Goal: Task Accomplishment & Management: Complete application form

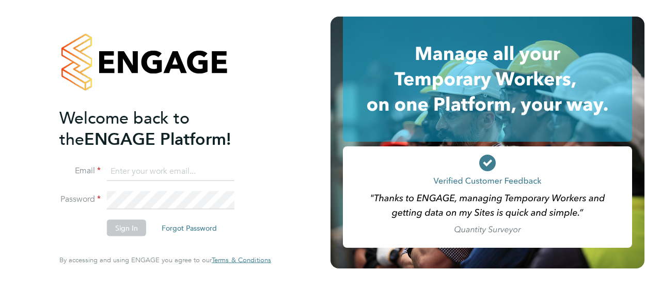
type input "lloyd.holliday@Vistry.co.uk"
click at [130, 227] on button "Sign In" at bounding box center [126, 227] width 39 height 17
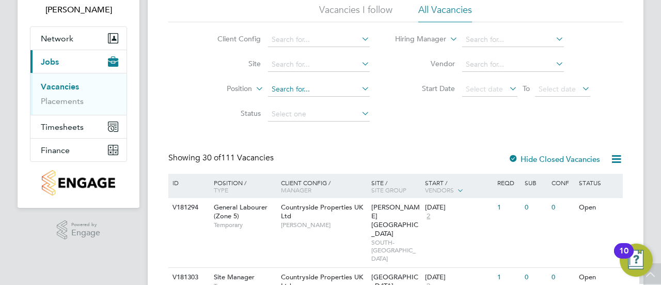
scroll to position [68, 0]
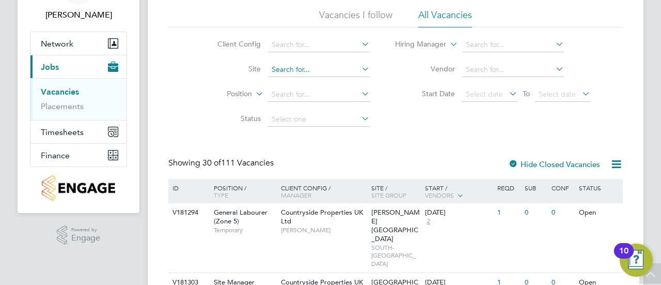
click at [277, 70] on input at bounding box center [319, 69] width 102 height 14
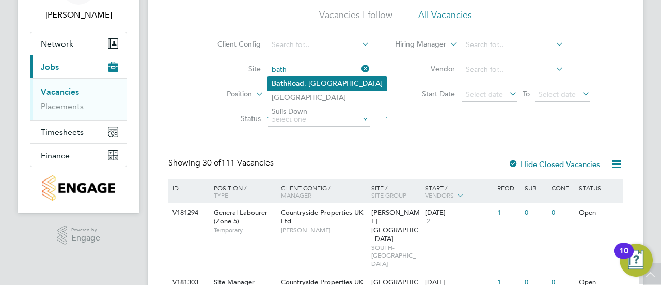
click at [318, 88] on li "[GEOGRAPHIC_DATA]" at bounding box center [327, 83] width 119 height 14
type input "[GEOGRAPHIC_DATA]"
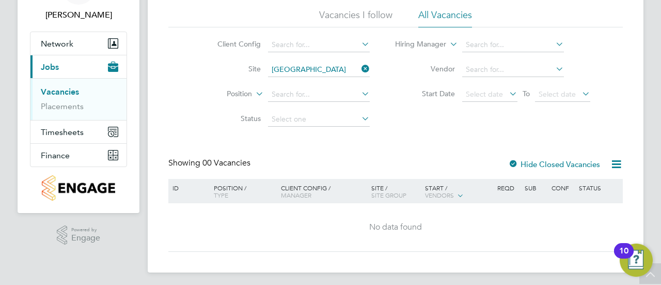
click at [52, 112] on ul "Vacancies Placements" at bounding box center [78, 99] width 96 height 42
click at [43, 105] on link "Placements" at bounding box center [62, 106] width 43 height 10
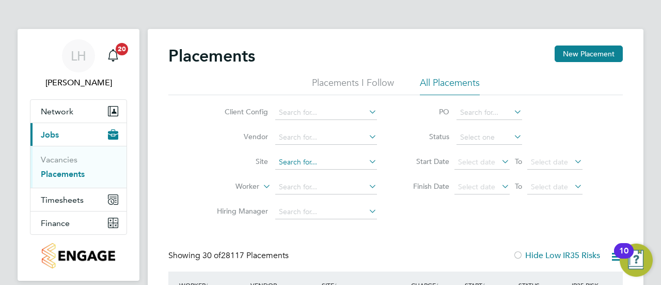
click at [311, 162] on input at bounding box center [326, 162] width 102 height 14
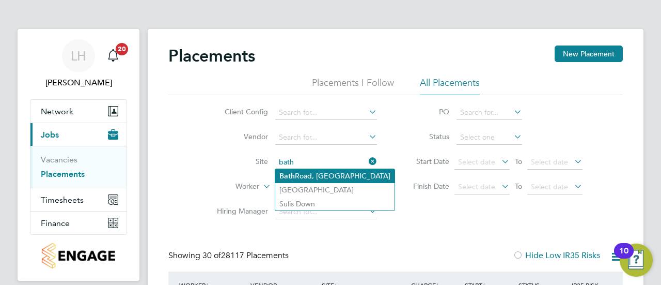
click at [317, 171] on li "[GEOGRAPHIC_DATA]" at bounding box center [334, 176] width 119 height 14
type input "[GEOGRAPHIC_DATA]"
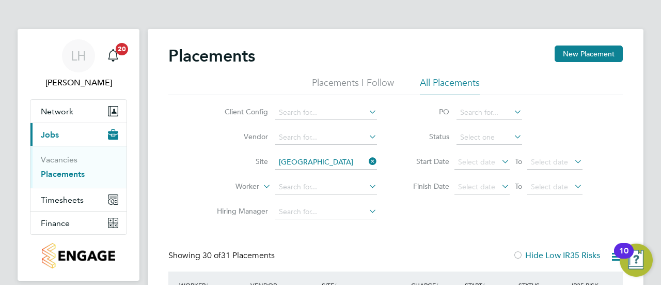
click at [386, 212] on li "Hiring Manager" at bounding box center [293, 211] width 194 height 25
click at [289, 193] on input at bounding box center [326, 187] width 102 height 14
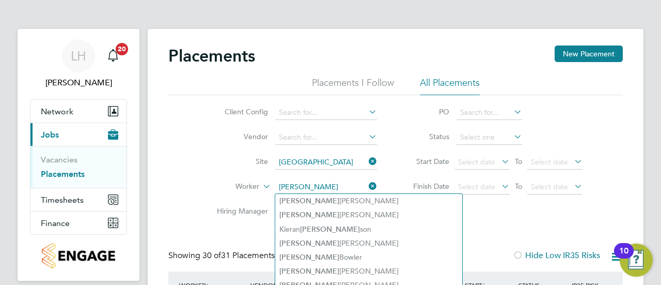
type input "[PERSON_NAME]"
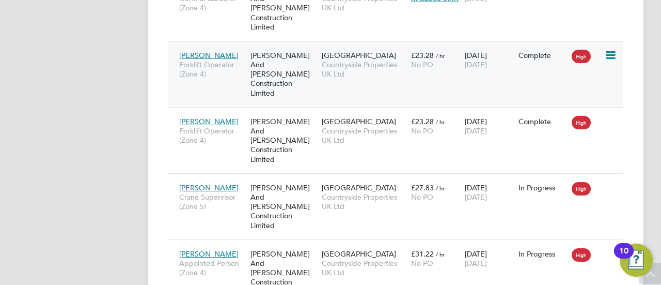
scroll to position [624, 0]
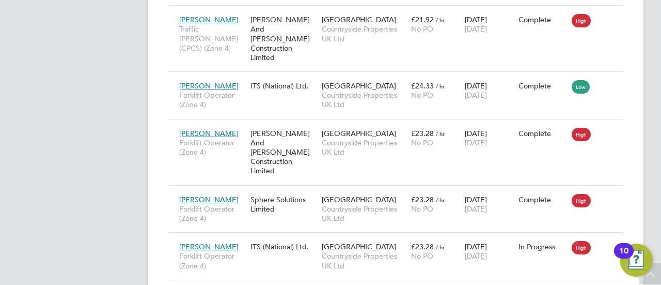
scroll to position [1450, 0]
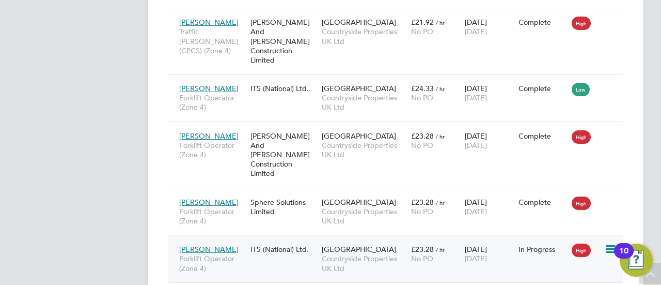
click at [230, 254] on span "Forklift Operator (Zone 4)" at bounding box center [212, 263] width 66 height 19
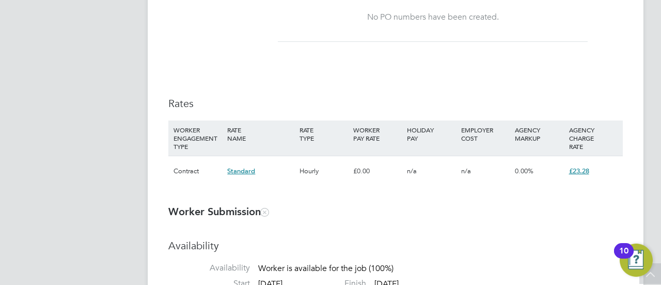
scroll to position [678, 0]
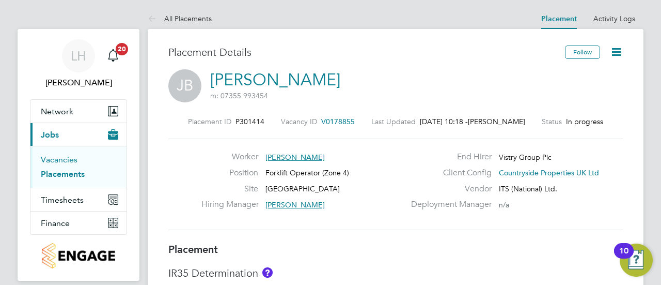
click at [52, 155] on link "Vacancies" at bounding box center [59, 159] width 37 height 10
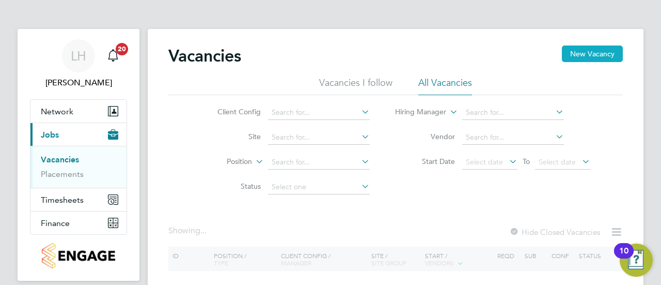
click at [589, 53] on button "New Vacancy" at bounding box center [592, 53] width 61 height 17
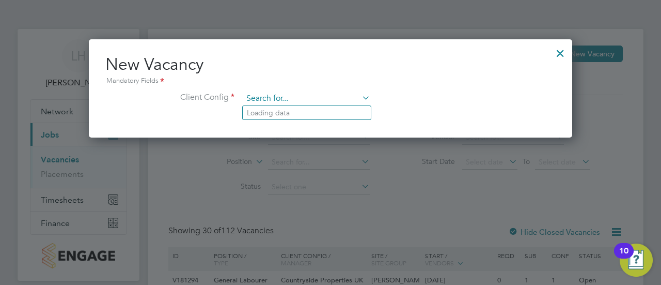
click at [297, 99] on input at bounding box center [307, 98] width 128 height 15
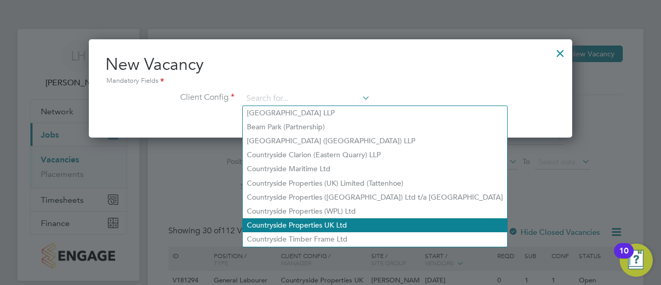
click at [301, 218] on li "Countryside Properties UK Ltd" at bounding box center [375, 225] width 264 height 14
type input "Countryside Properties UK Ltd"
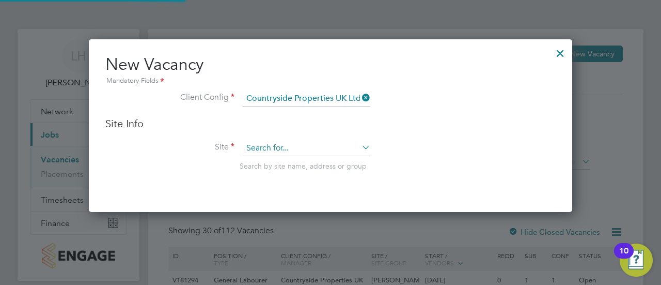
click at [293, 144] on input at bounding box center [307, 147] width 128 height 15
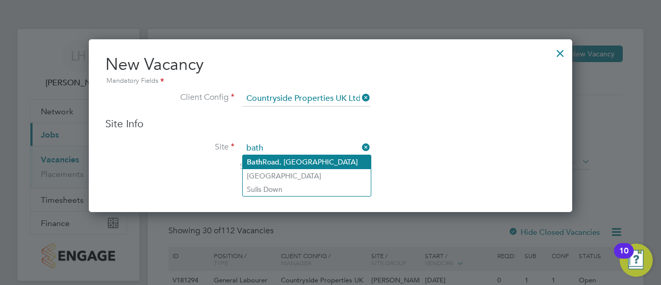
click at [290, 164] on li "[GEOGRAPHIC_DATA]" at bounding box center [307, 162] width 128 height 14
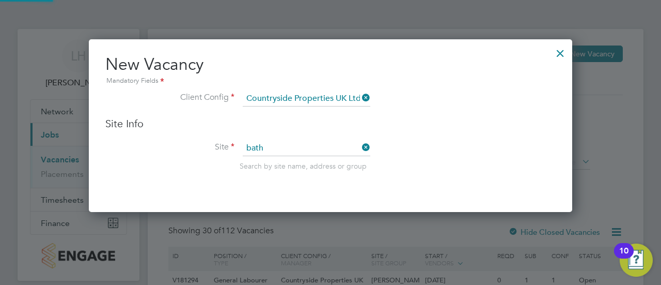
type input "[GEOGRAPHIC_DATA]"
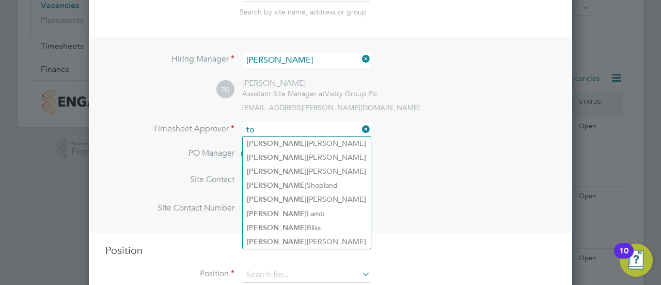
type input "t"
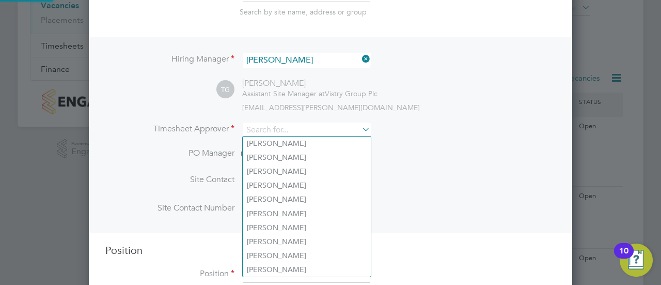
click at [469, 126] on li "Timesheet Approver" at bounding box center [330, 134] width 450 height 25
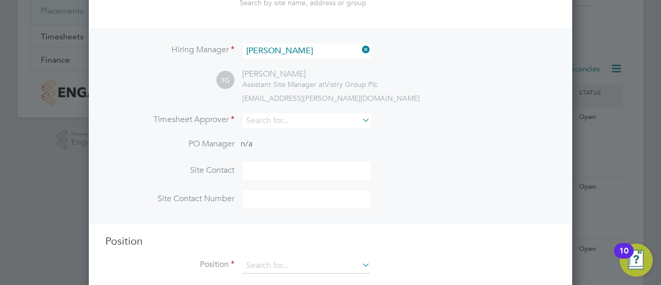
scroll to position [163, 0]
click at [360, 50] on icon at bounding box center [360, 50] width 0 height 14
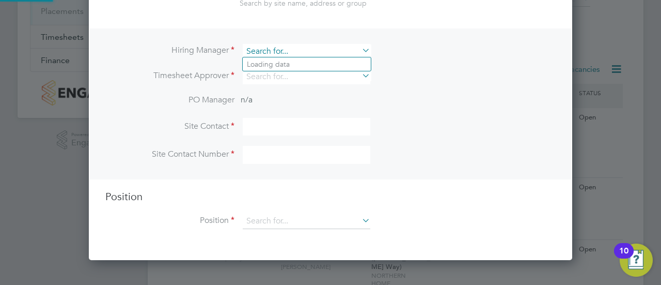
click at [322, 52] on input at bounding box center [307, 51] width 128 height 15
click at [314, 64] on li "[PERSON_NAME] nson" at bounding box center [307, 64] width 128 height 14
type input "[PERSON_NAME]"
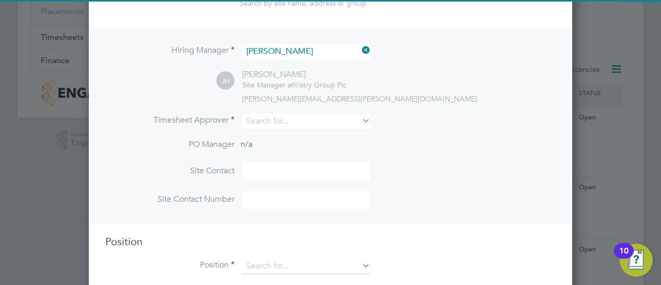
scroll to position [427, 483]
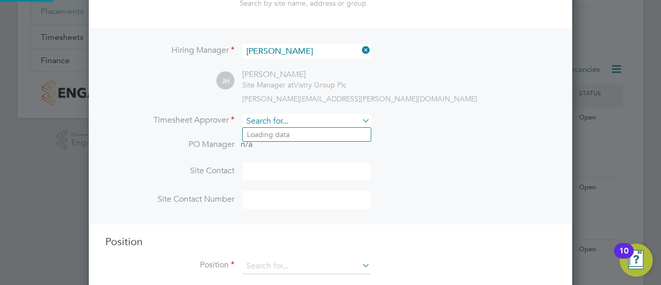
click at [304, 116] on input at bounding box center [307, 121] width 128 height 15
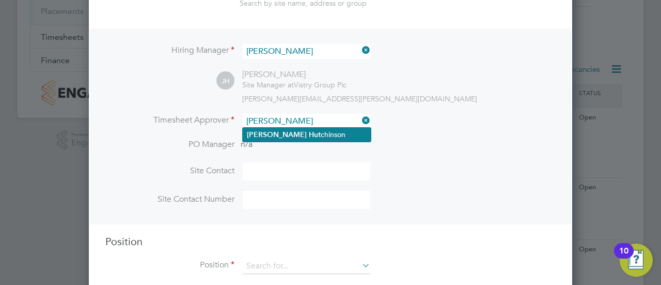
click at [302, 133] on li "Joe Hut chinson" at bounding box center [307, 135] width 128 height 14
type input "Joe Hutchinson"
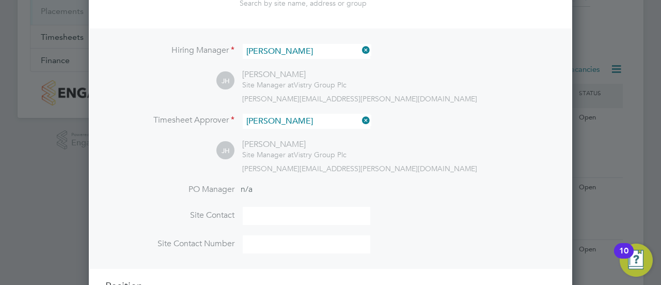
click at [391, 165] on div "joe.hutchinson@vistry.co.uk" at bounding box center [398, 168] width 313 height 9
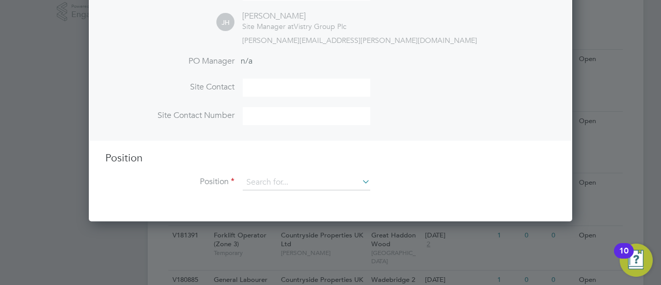
scroll to position [292, 0]
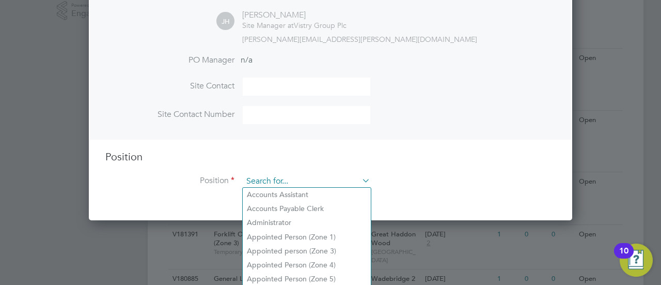
drag, startPoint x: 323, startPoint y: 177, endPoint x: 260, endPoint y: 176, distance: 63.0
click at [260, 176] on input at bounding box center [307, 181] width 128 height 15
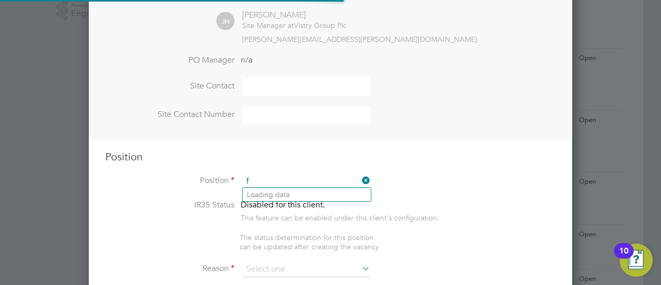
scroll to position [1477, 483]
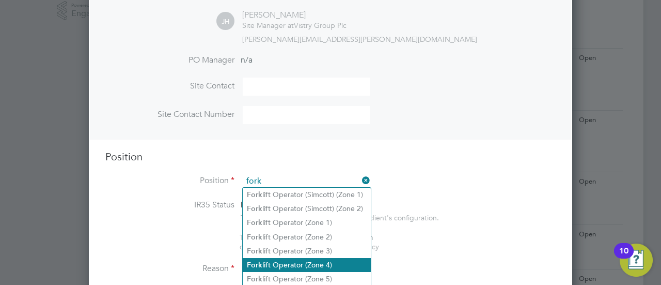
click at [316, 260] on li "Fork lift Operator (Zone 4)" at bounding box center [307, 265] width 128 height 14
type input "Forklift Operator (Zone 4)"
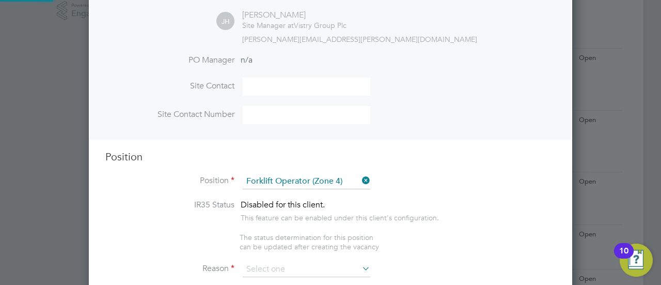
type textarea "Operate construction machinery and plant, including, but not limited to telesco…"
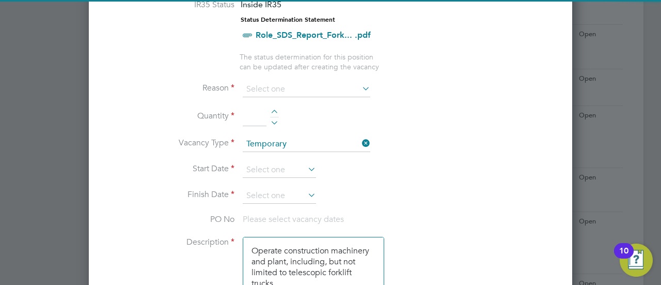
scroll to position [493, 0]
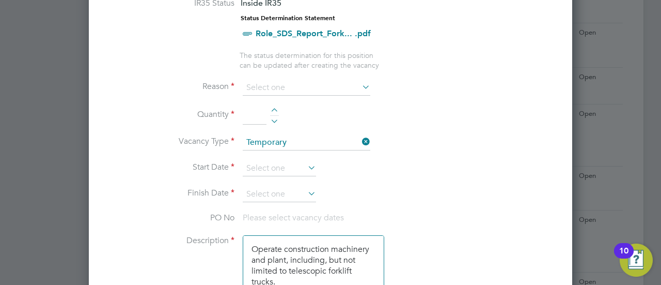
click at [272, 108] on div at bounding box center [274, 111] width 9 height 7
type input "1"
click at [295, 161] on input at bounding box center [279, 168] width 73 height 15
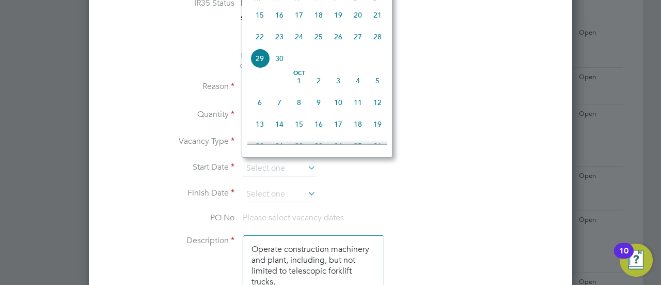
click at [285, 66] on span "30" at bounding box center [280, 59] width 20 height 20
type input "30 Sep 2025"
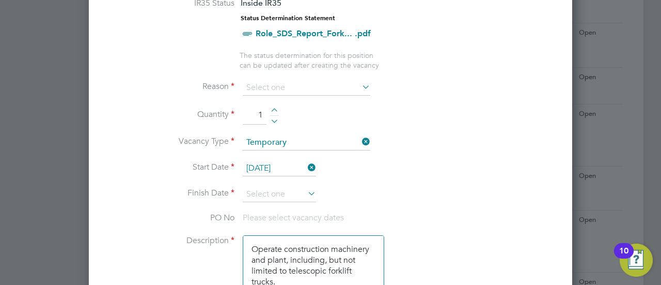
click at [275, 163] on input "30 Sep 2025" at bounding box center [279, 168] width 73 height 15
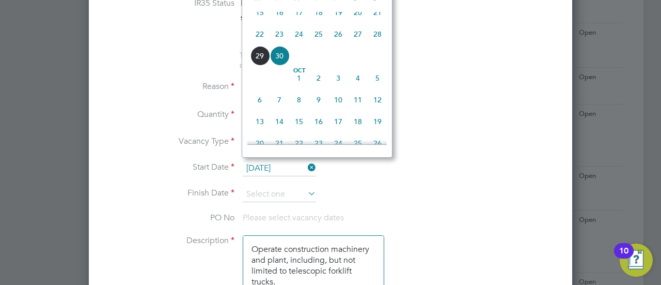
scroll to position [402, 0]
click at [432, 161] on li "Start Date 30 Sep 2025" at bounding box center [330, 174] width 450 height 26
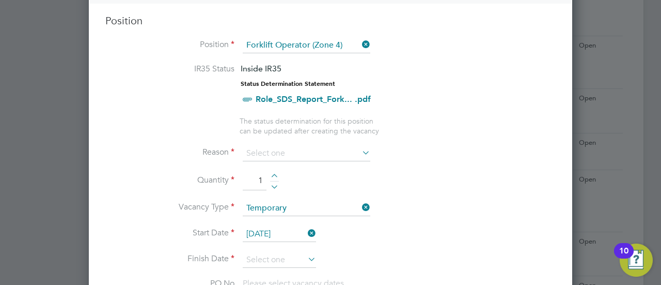
scroll to position [425, 0]
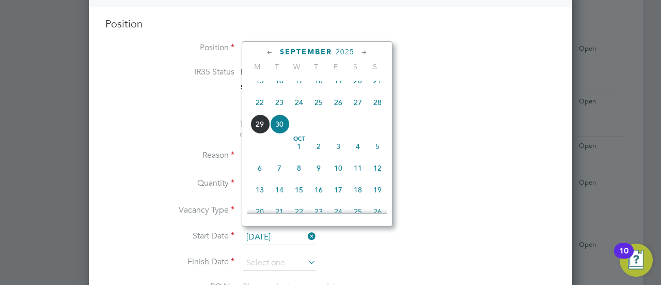
click at [257, 236] on input "30 Sep 2025" at bounding box center [279, 236] width 73 height 15
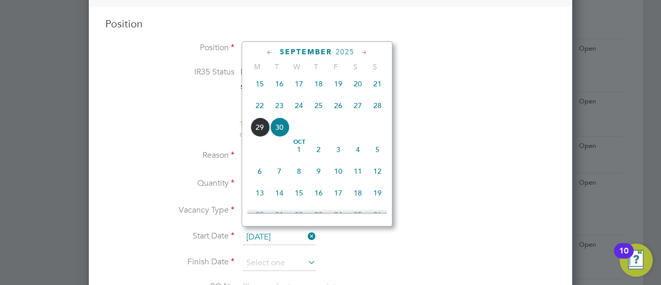
click at [465, 209] on li "Vacancy Type Temporary" at bounding box center [330, 216] width 450 height 26
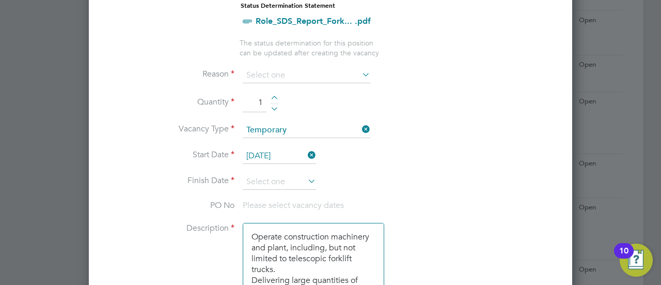
scroll to position [508, 0]
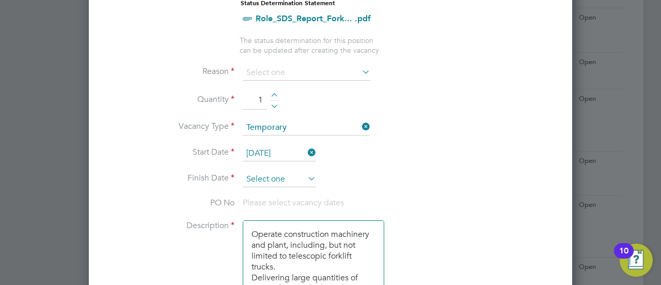
click at [283, 171] on input at bounding box center [279, 178] width 73 height 15
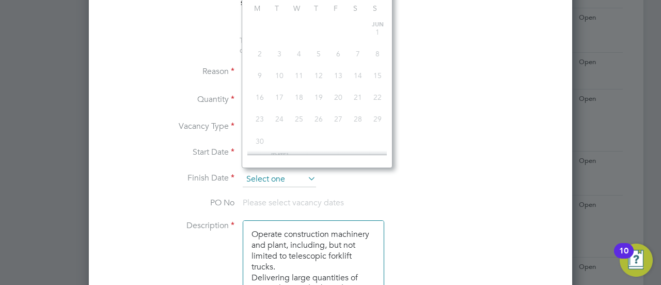
scroll to position [399, 0]
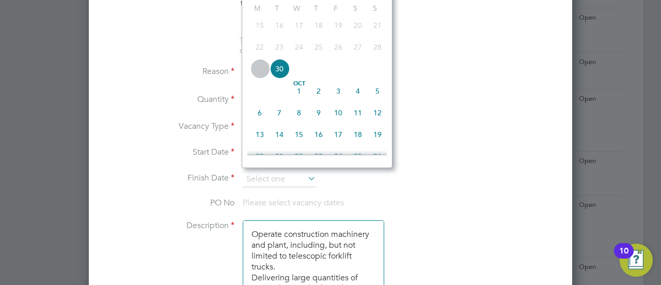
click at [281, 79] on span "30" at bounding box center [280, 69] width 20 height 20
type input "30 Sep 2025"
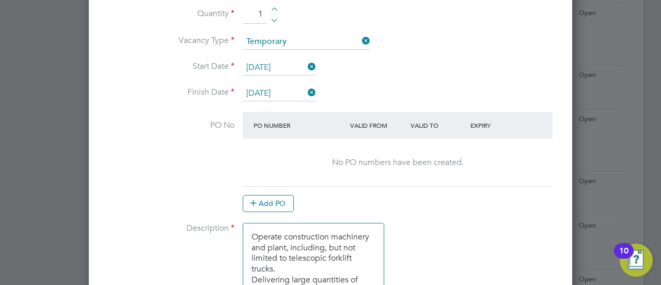
scroll to position [595, 0]
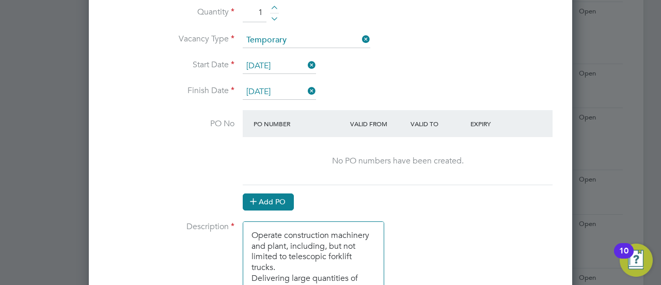
click at [275, 193] on button "Add PO" at bounding box center [268, 201] width 51 height 17
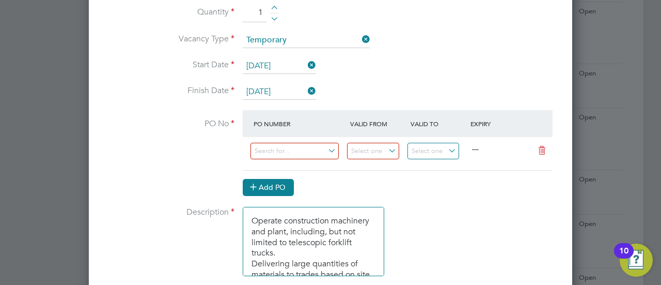
scroll to position [1568, 483]
click at [265, 144] on input at bounding box center [294, 151] width 88 height 17
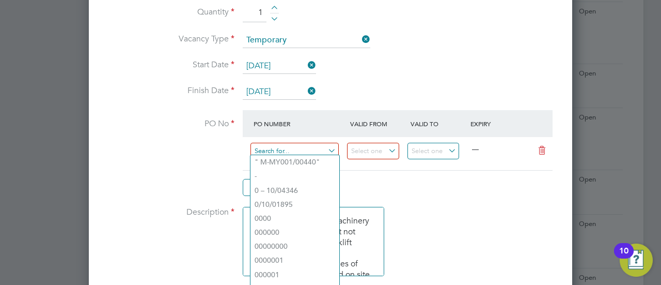
paste input "M-BZ506/00263"
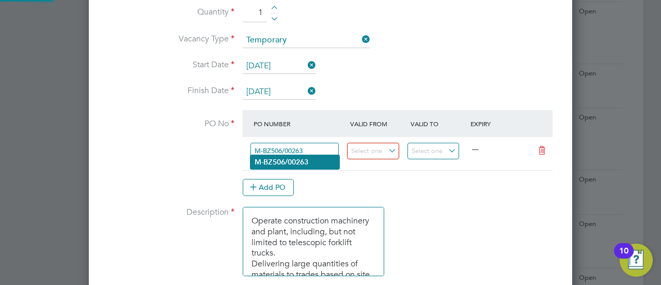
type input "M-BZ506/00263"
click at [301, 159] on b "M-BZ506/00263" at bounding box center [282, 162] width 54 height 9
type input "[DATE]"
type input "15 Oct 2025"
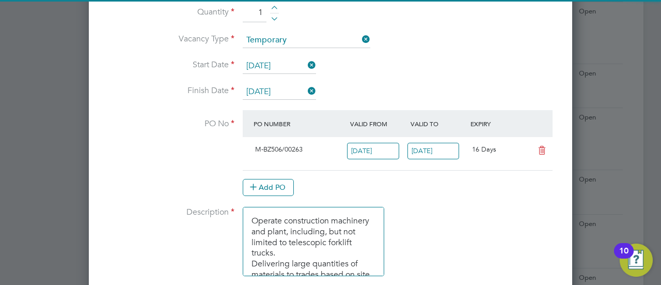
scroll to position [18, 97]
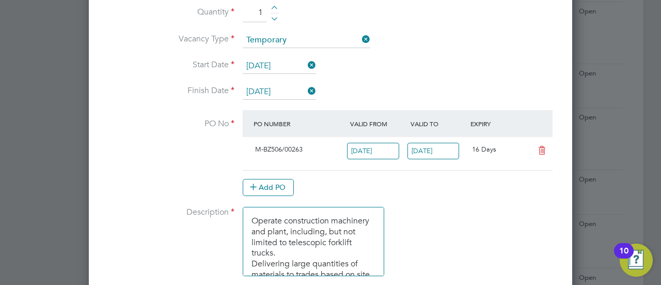
click at [432, 189] on div "Add PO" at bounding box center [398, 187] width 310 height 17
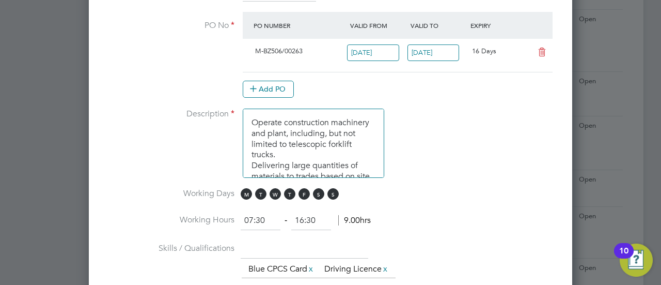
scroll to position [779, 0]
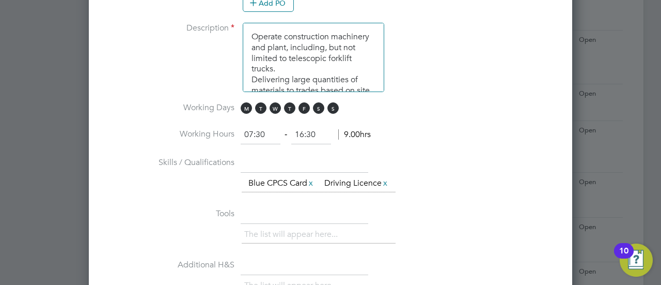
click at [252, 127] on input "07:30" at bounding box center [261, 134] width 40 height 19
type input "08:30"
click at [403, 154] on li "Skills / Qualifications The list will appear here... Blue CPCS Card x Driving L…" at bounding box center [330, 179] width 450 height 51
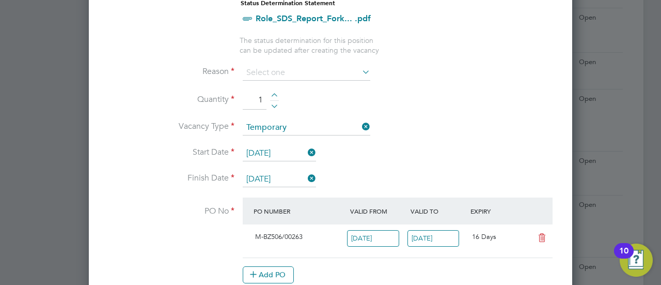
scroll to position [510, 0]
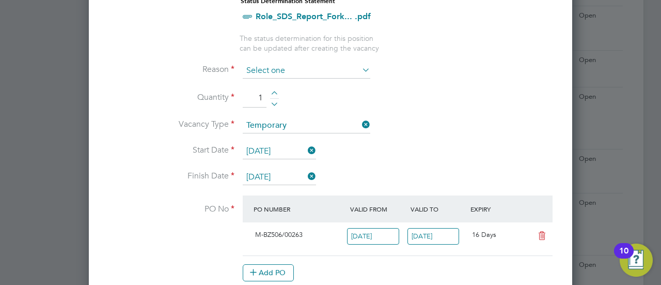
click at [338, 64] on input at bounding box center [307, 70] width 128 height 15
click at [297, 93] on li "Holiday" at bounding box center [307, 96] width 128 height 13
type input "Holiday"
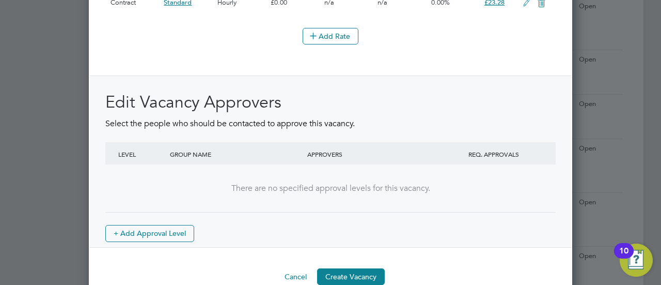
scroll to position [1322, 0]
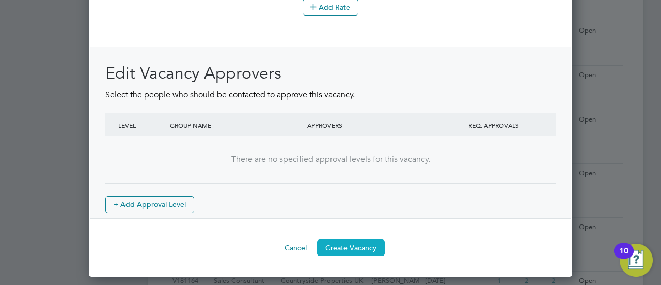
click at [339, 254] on button "Create Vacancy" at bounding box center [351, 247] width 68 height 17
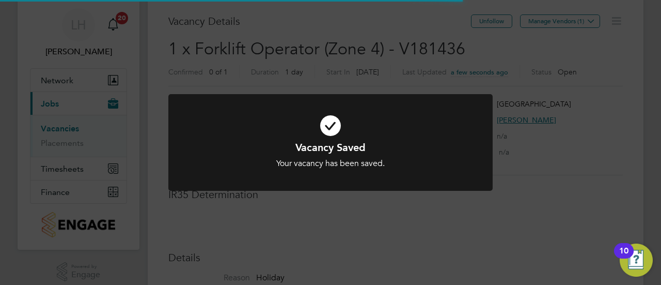
scroll to position [30, 72]
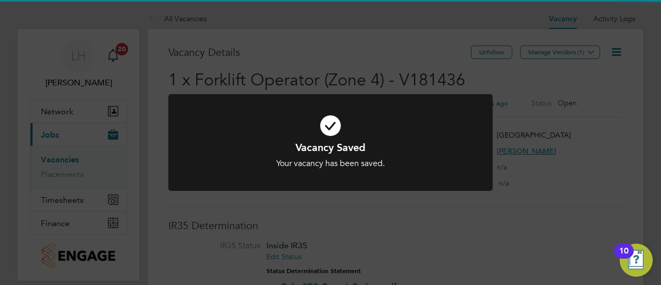
click at [582, 57] on div "Vacancy Saved Your vacancy has been saved. Cancel Okay" at bounding box center [330, 142] width 661 height 285
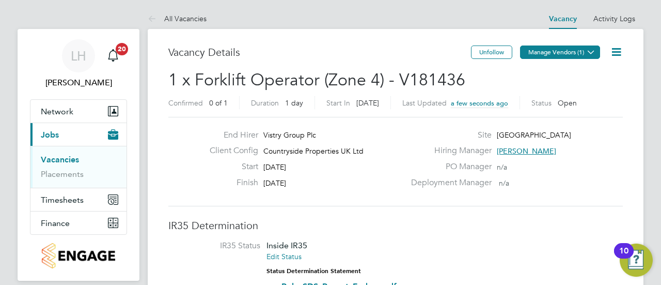
click at [572, 53] on button "Manage Vendors (1)" at bounding box center [560, 51] width 80 height 13
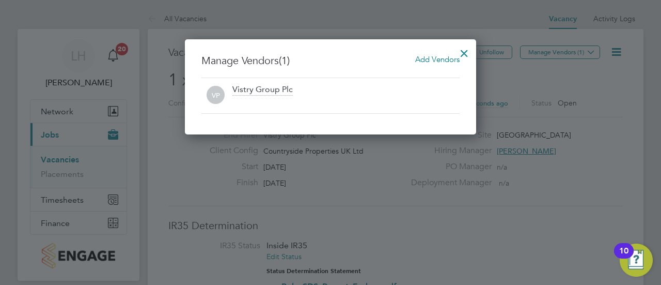
click at [412, 59] on h3 "Manage Vendors (1) Add Vendors" at bounding box center [330, 60] width 258 height 13
click at [434, 59] on span "Add Vendors" at bounding box center [437, 59] width 44 height 10
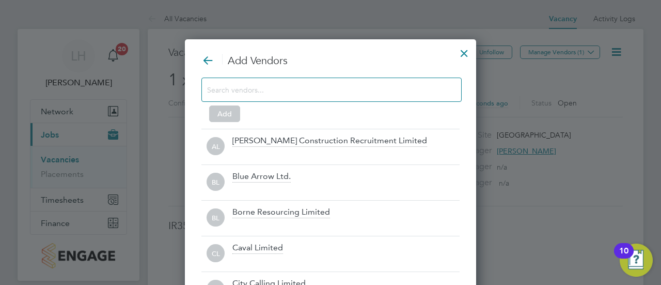
click at [323, 77] on div "Add Vendors Add AL Andrew Construction Recruitment Limited BL Blue Arrow Ltd. B…" at bounding box center [330, 181] width 258 height 254
click at [301, 95] on input at bounding box center [323, 89] width 232 height 13
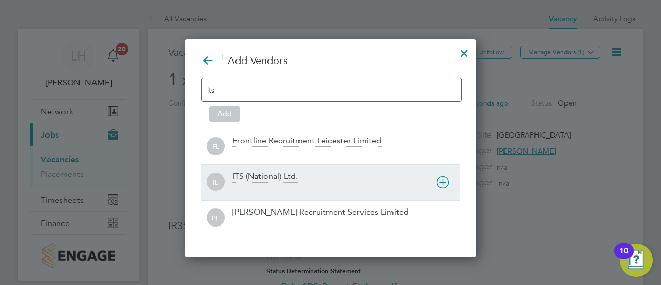
type input "its"
click at [322, 181] on div "ITS (National) Ltd." at bounding box center [345, 182] width 227 height 23
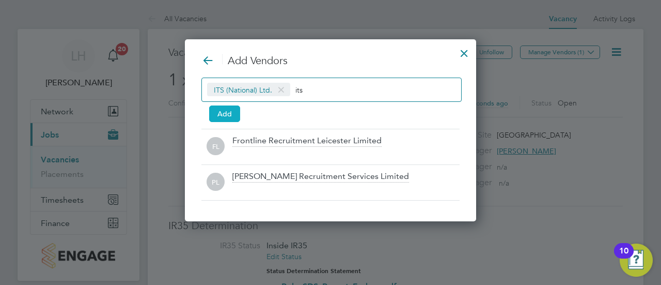
click at [221, 109] on button "Add" at bounding box center [224, 113] width 31 height 17
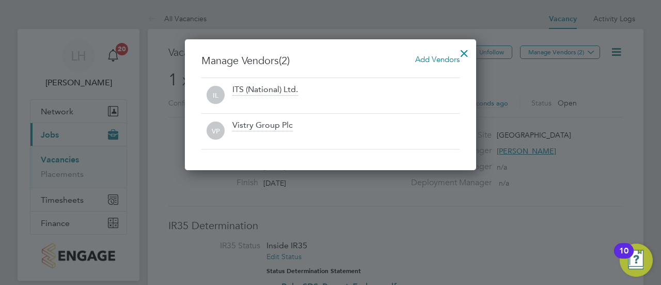
click at [463, 51] on div at bounding box center [464, 50] width 19 height 19
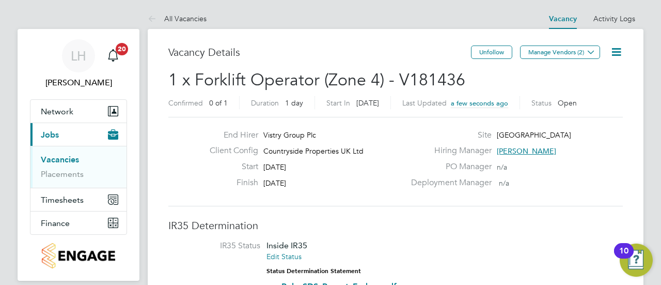
click at [69, 159] on link "Vacancies" at bounding box center [60, 159] width 38 height 10
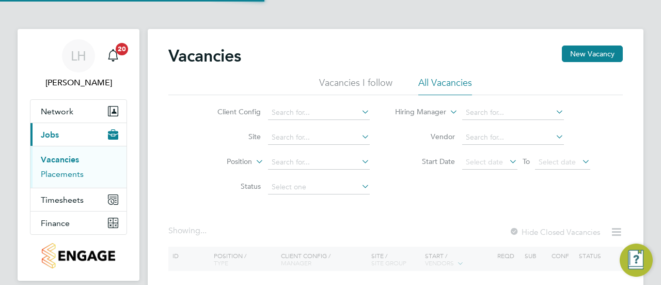
click at [57, 174] on link "Placements" at bounding box center [62, 174] width 43 height 10
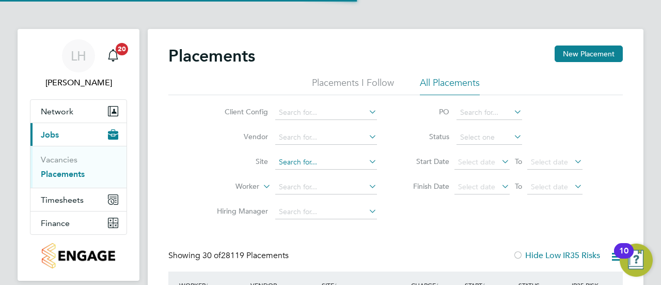
click at [296, 159] on input at bounding box center [326, 162] width 102 height 14
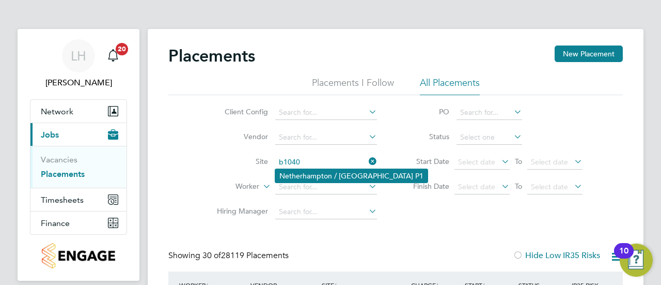
click at [326, 176] on li "Netherhampton / Wilton Gate P1" at bounding box center [351, 175] width 152 height 13
type input "Netherhampton / Wilton Gate P1"
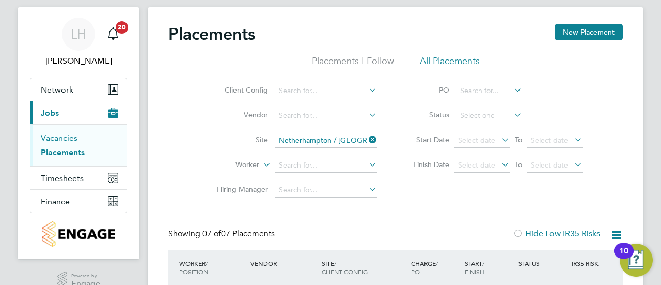
click at [53, 137] on link "Vacancies" at bounding box center [59, 138] width 37 height 10
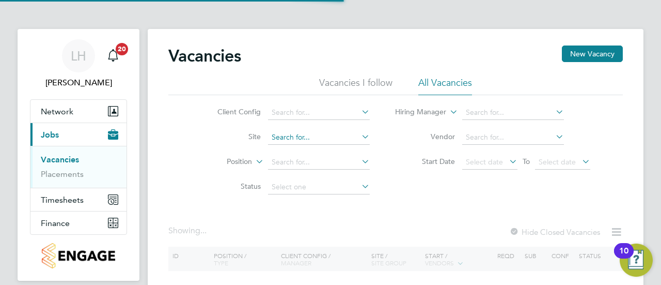
click at [316, 139] on input at bounding box center [319, 137] width 102 height 14
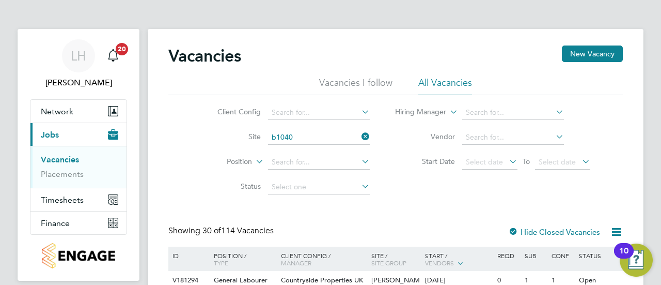
click at [307, 149] on li "Netherhampton / Wilton Gate P1" at bounding box center [344, 150] width 152 height 13
type input "Netherhampton / Wilton Gate P1"
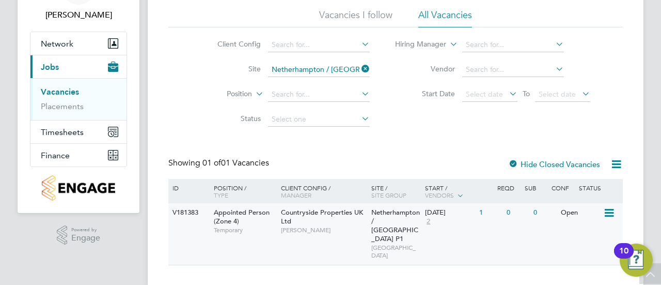
click at [321, 221] on div "Countryside Properties UK Ltd Richard Colborne" at bounding box center [323, 221] width 90 height 36
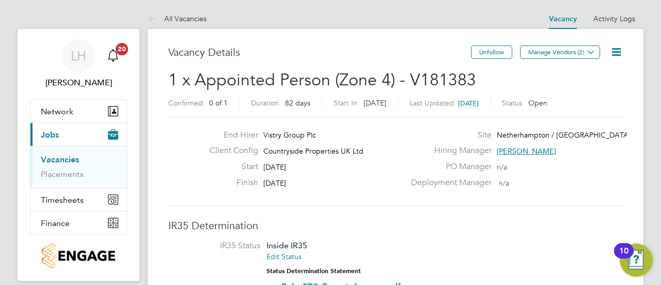
click at [614, 52] on icon at bounding box center [616, 51] width 13 height 13
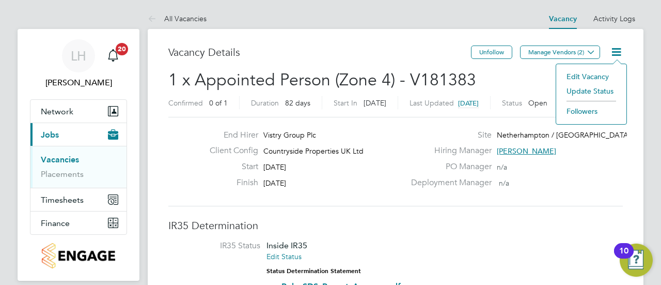
click at [580, 73] on li "Edit Vacancy" at bounding box center [591, 76] width 60 height 14
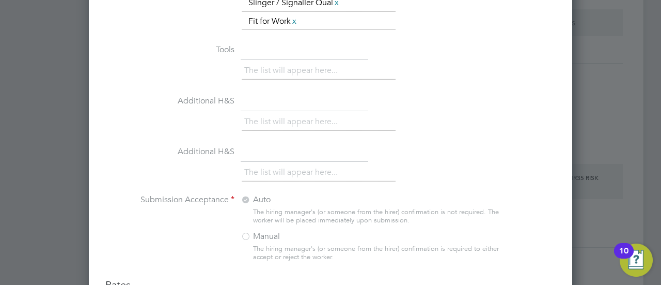
scroll to position [1155, 0]
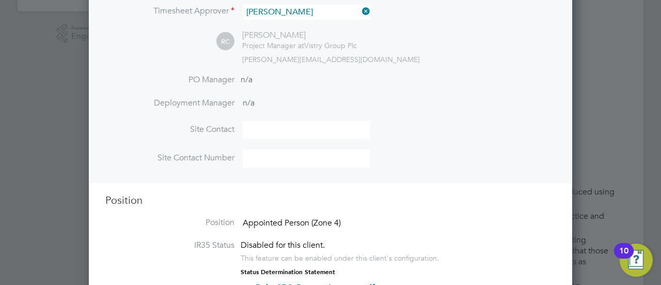
click at [297, 222] on span "Appointed Person (Zone 4)" at bounding box center [292, 222] width 98 height 10
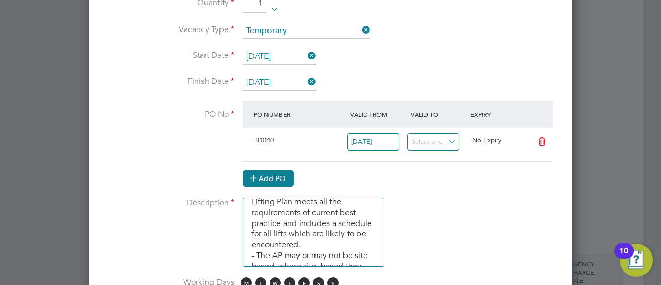
click at [264, 173] on button "Add PO" at bounding box center [268, 178] width 51 height 17
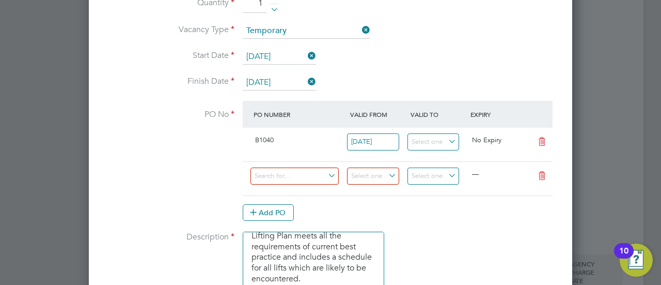
click at [544, 145] on icon at bounding box center [542, 141] width 13 height 8
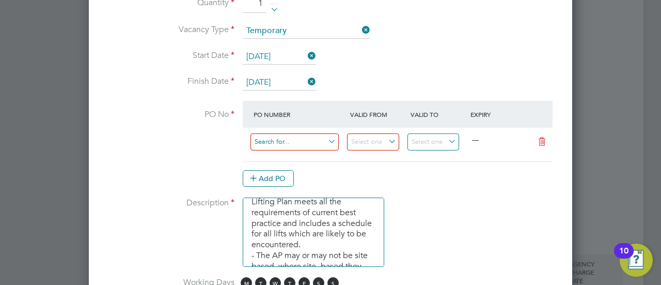
click at [313, 139] on input at bounding box center [294, 141] width 88 height 17
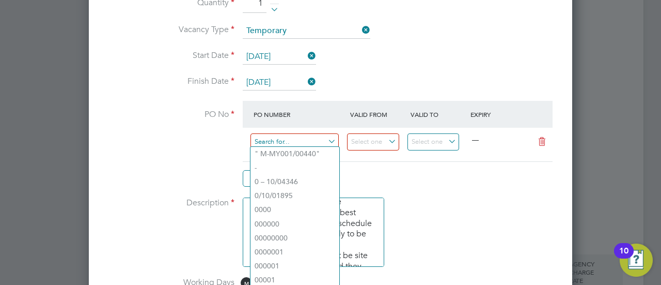
paste input "M-BZ506/00263"
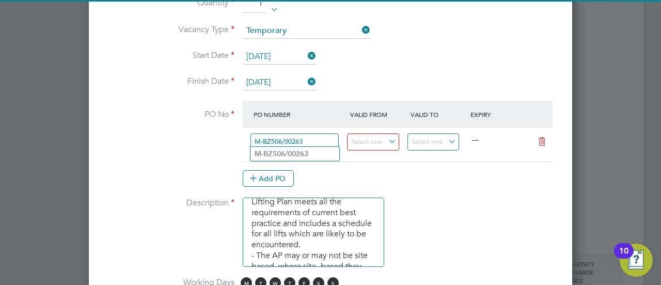
type input "M-BZ506/00263"
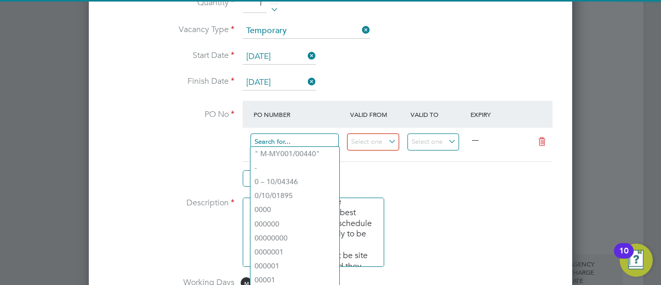
click at [318, 135] on input at bounding box center [294, 141] width 88 height 17
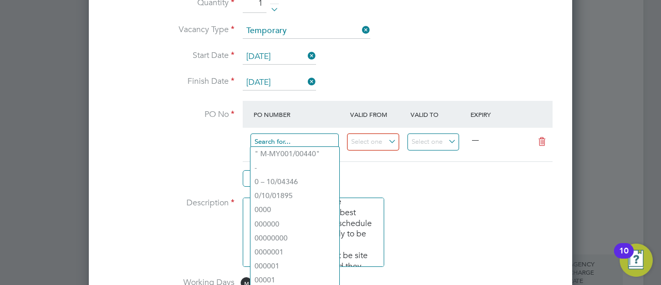
click at [276, 138] on input at bounding box center [294, 141] width 88 height 17
paste input "M-B1040/00405"
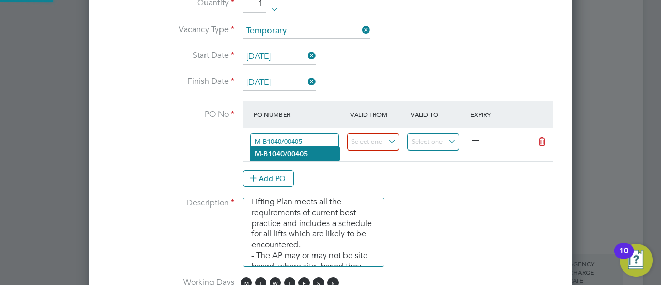
type input "M-B1040/00405"
click at [288, 152] on b "M-B1040/00405" at bounding box center [281, 153] width 53 height 9
type input "01 Jul 2025"
type input "20 Nov 2025"
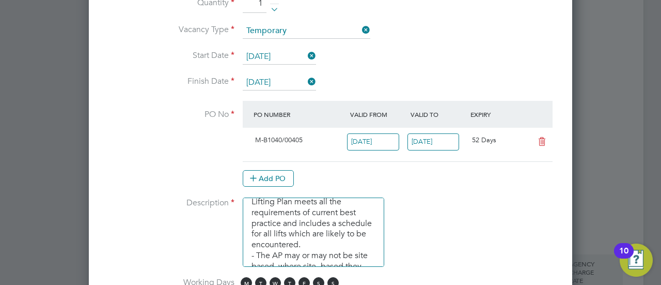
click at [458, 182] on li "PO No PO Number Valid From Valid To Expiry M-B1040/00405 01 Jul 2025 20 Nov 202…" at bounding box center [330, 149] width 450 height 97
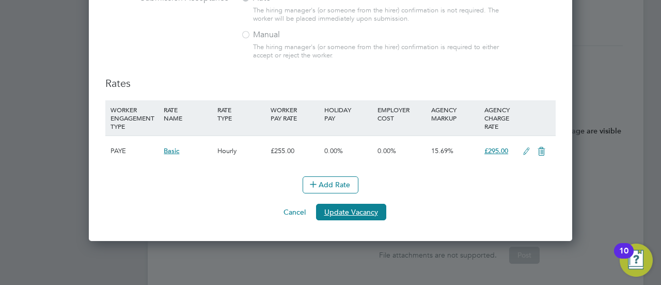
drag, startPoint x: 358, startPoint y: 205, endPoint x: 421, endPoint y: 203, distance: 62.5
click at [421, 203] on div "Cancel Update Vacancy" at bounding box center [330, 211] width 450 height 17
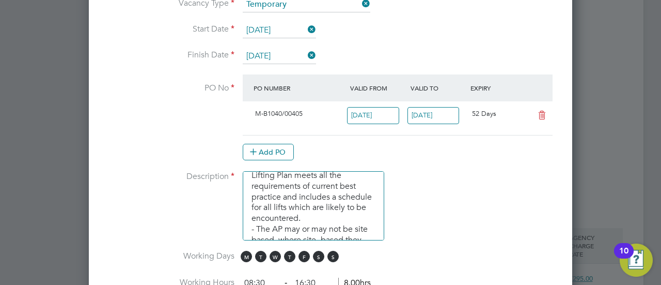
click at [381, 108] on input "01 Jul 2025" at bounding box center [373, 115] width 52 height 17
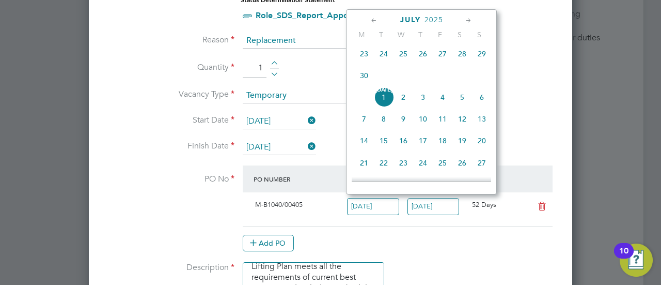
click at [364, 64] on span "23" at bounding box center [364, 54] width 20 height 20
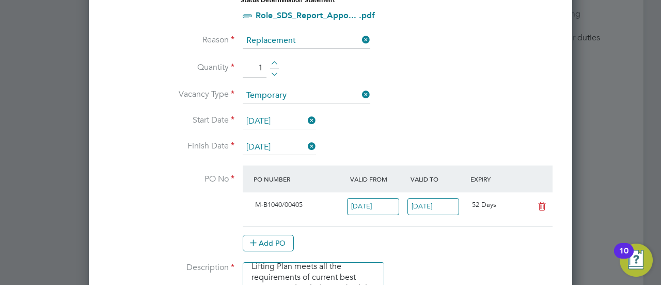
click at [379, 196] on div "23 Jun 2025" at bounding box center [378, 208] width 60 height 25
click at [375, 201] on input "23 Jun 2025" at bounding box center [373, 206] width 52 height 17
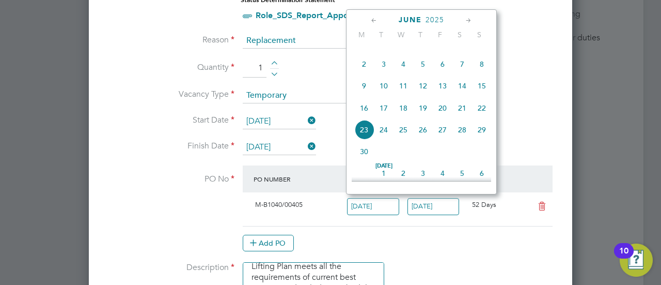
click at [364, 74] on span "2" at bounding box center [364, 64] width 20 height 20
type input "[DATE]"
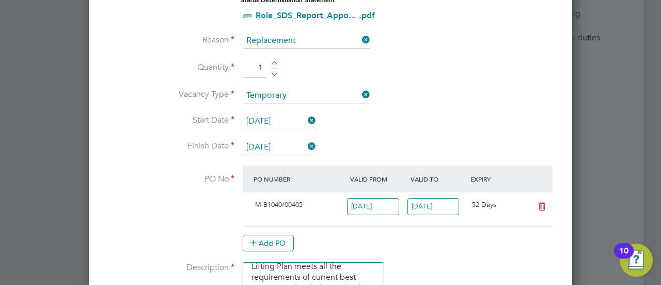
click at [423, 206] on input "20 Nov 2025" at bounding box center [433, 206] width 52 height 17
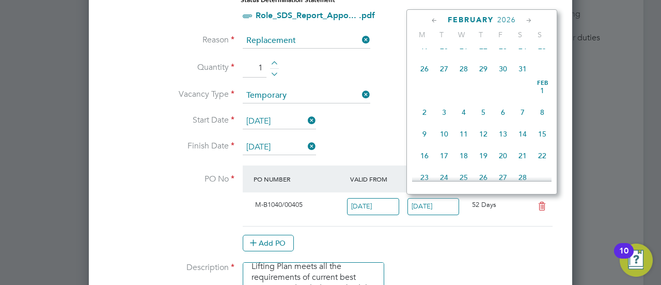
click at [456, 70] on span "28" at bounding box center [464, 69] width 20 height 20
type input "28 Jan 2026"
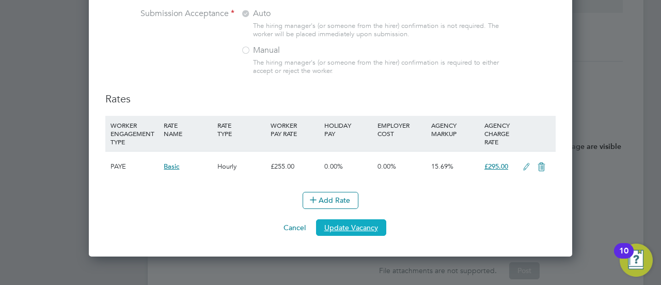
click at [319, 221] on button "Update Vacancy" at bounding box center [351, 227] width 70 height 17
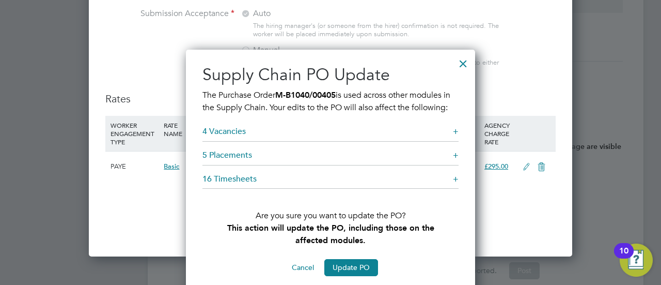
click at [355, 260] on button "Update PO" at bounding box center [351, 267] width 54 height 17
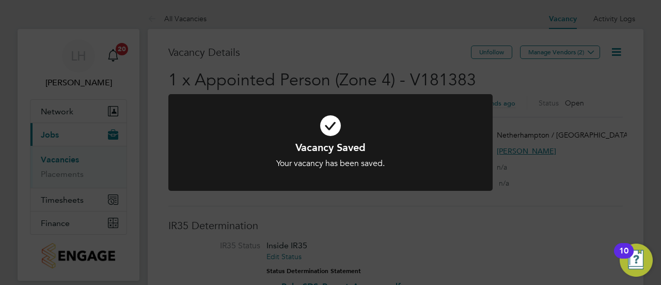
click at [435, 160] on div "Your vacancy has been saved." at bounding box center [330, 163] width 269 height 11
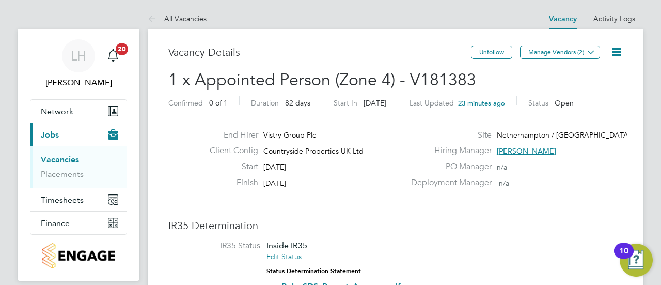
click at [411, 226] on h3 "IR35 Determination" at bounding box center [395, 224] width 454 height 13
click at [362, 49] on h3 "Vacancy Details" at bounding box center [319, 51] width 303 height 13
